Goal: Task Accomplishment & Management: Complete application form

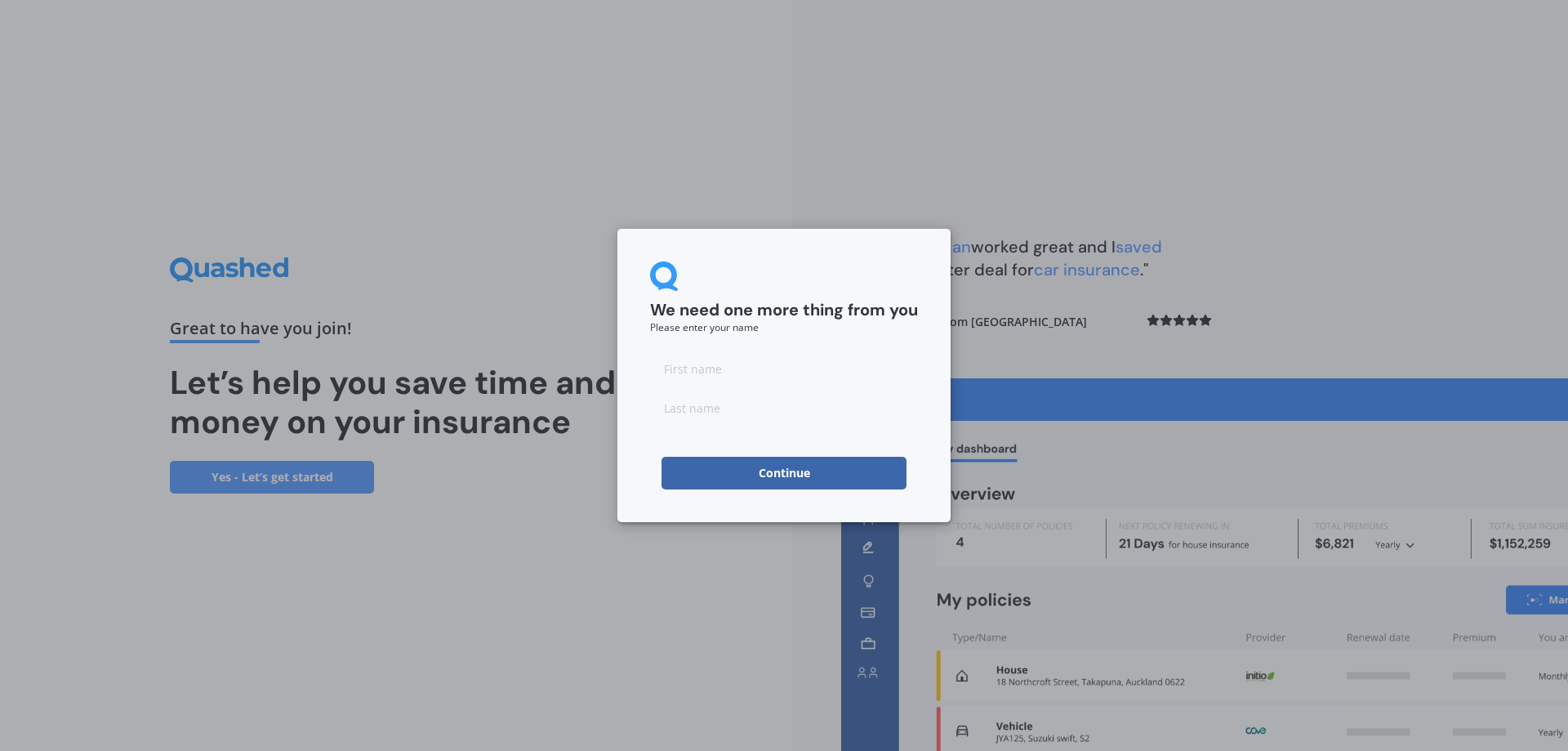
click at [723, 380] on input at bounding box center [784, 368] width 268 height 32
type input "Allie"
type input "[PERSON_NAME]"
click at [743, 477] on button "Continue" at bounding box center [784, 473] width 245 height 32
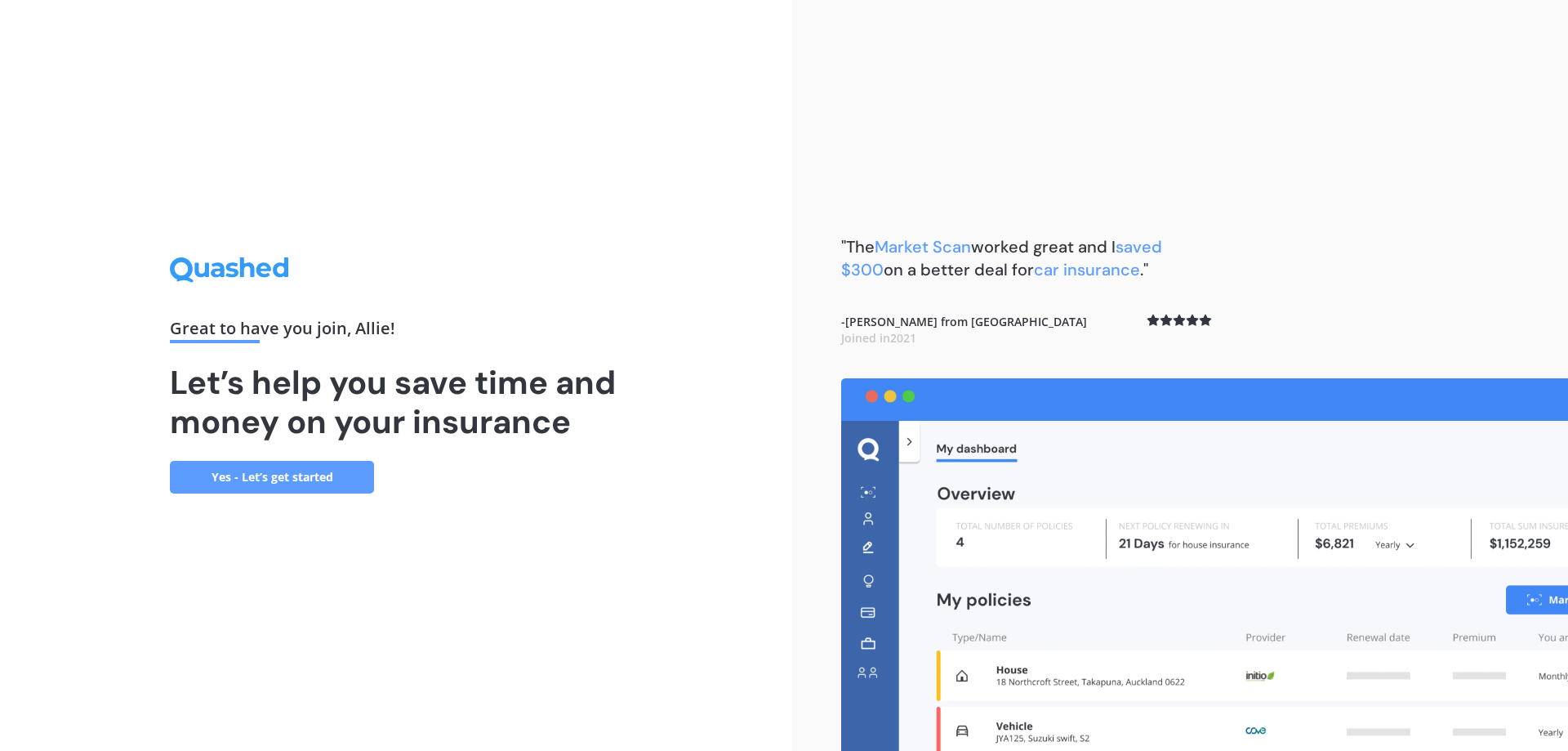
click at [267, 482] on link "Yes - Let’s get started" at bounding box center [271, 477] width 204 height 32
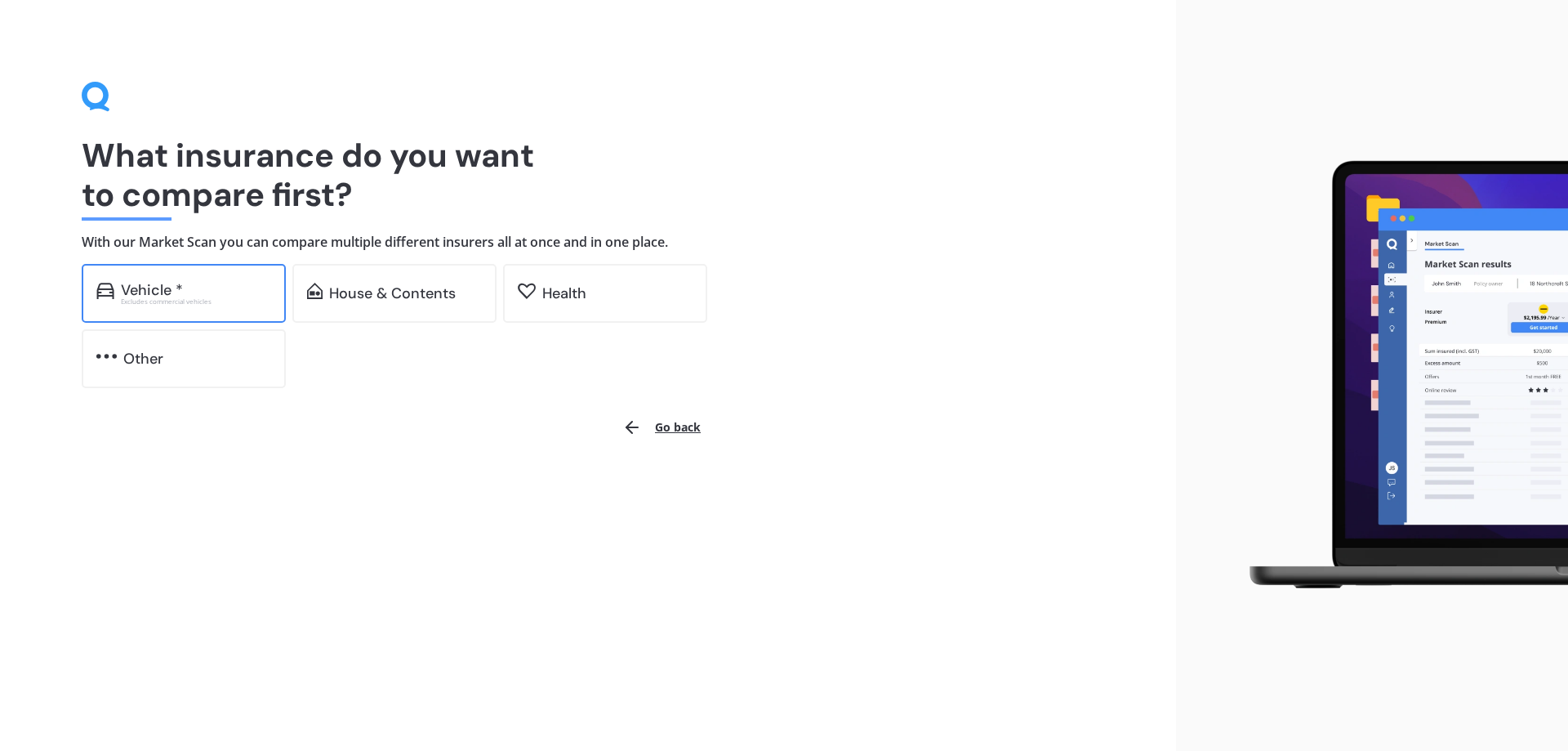
click at [183, 302] on div "Excludes commercial vehicles" at bounding box center [196, 301] width 150 height 6
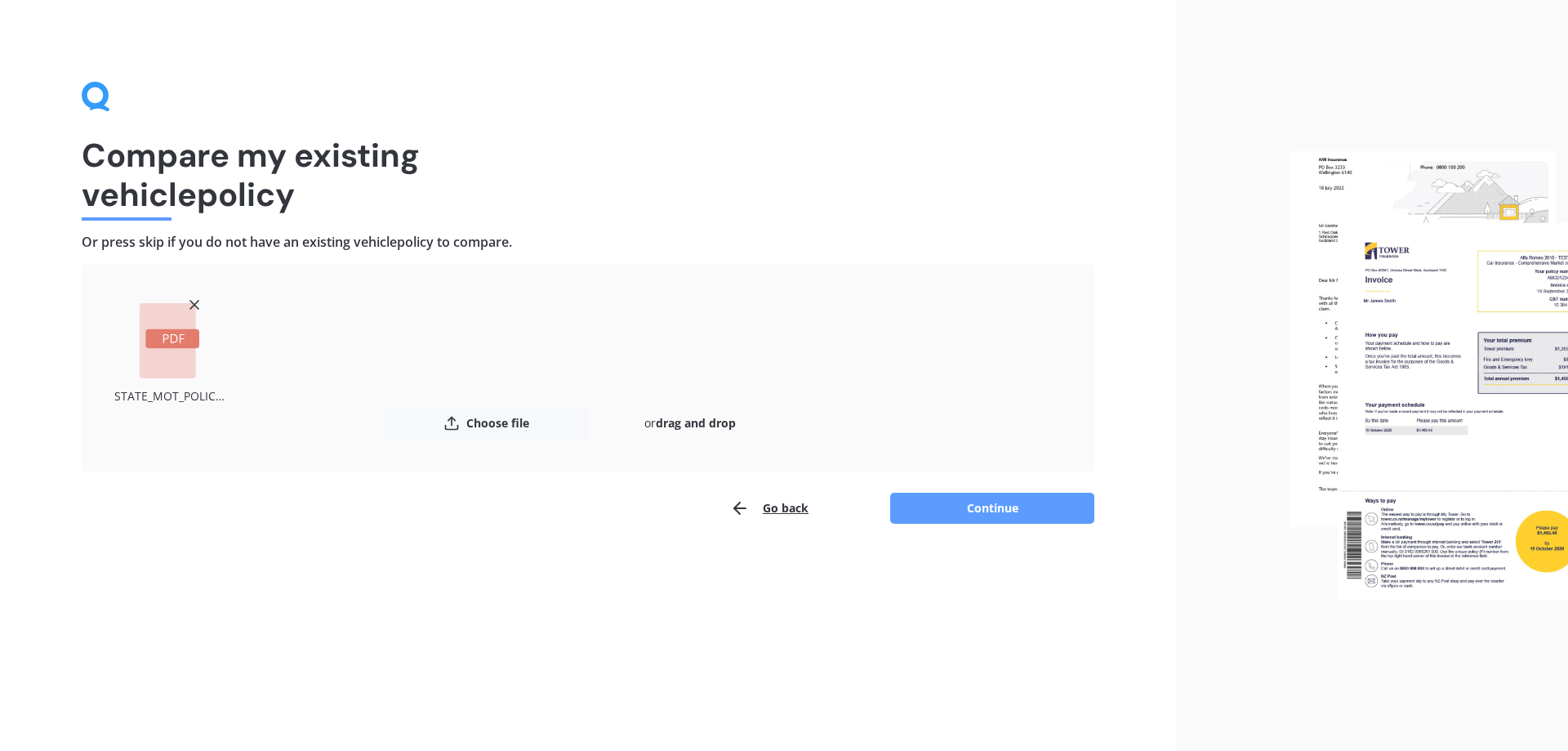
click at [979, 526] on div "Compare my existing vehicle policy Or press skip if you do not have an existing…" at bounding box center [588, 376] width 1176 height 751
click at [196, 305] on icon at bounding box center [194, 305] width 16 height 16
